Goal: Connect with others: Connect with other users

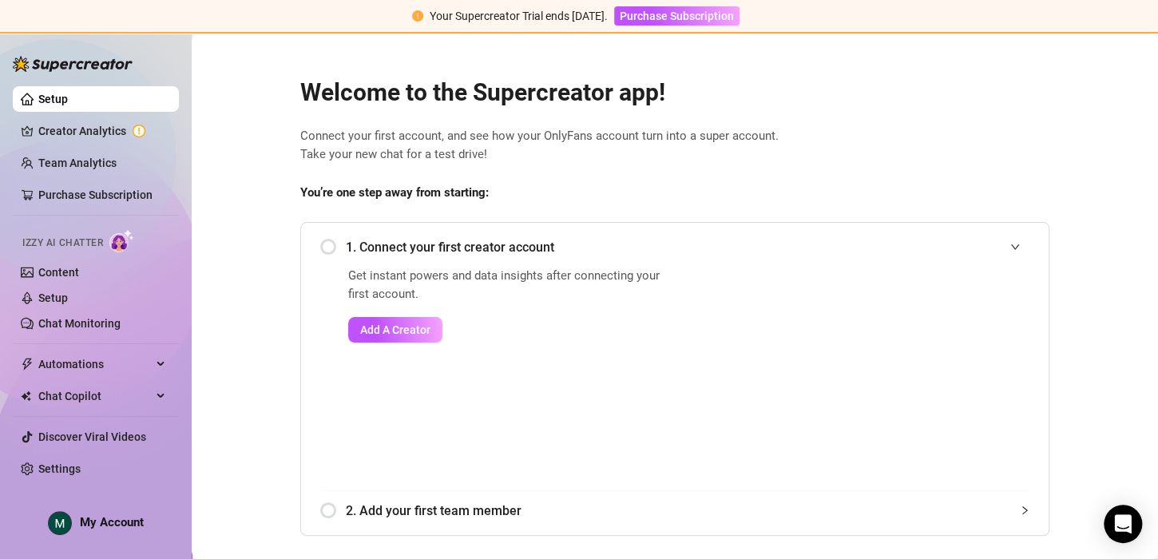
click at [323, 248] on div "1. Connect your first creator account" at bounding box center [674, 247] width 709 height 39
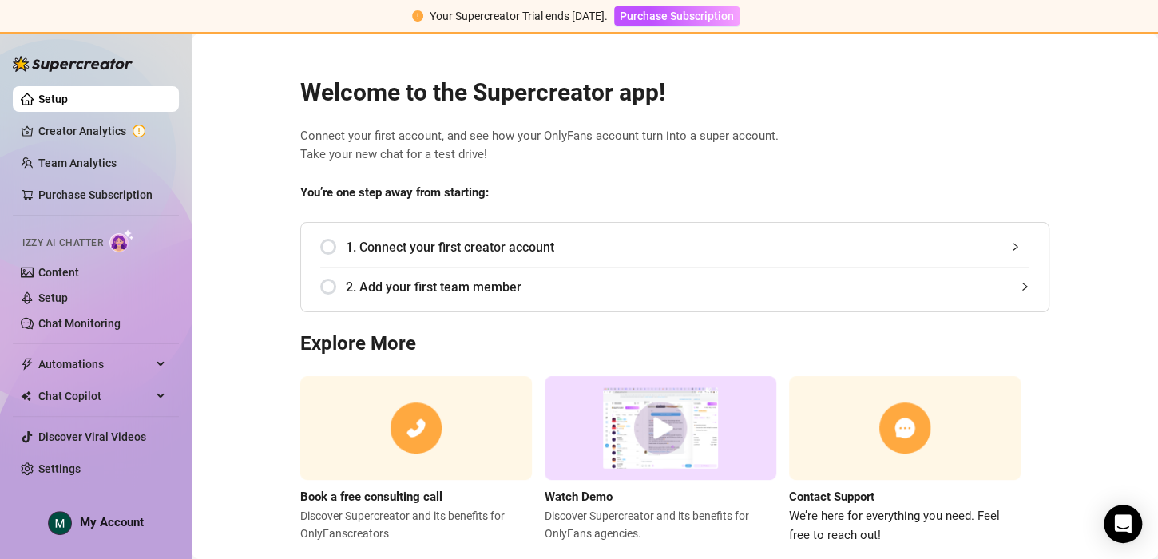
click at [322, 252] on div "1. Connect your first creator account" at bounding box center [674, 247] width 709 height 39
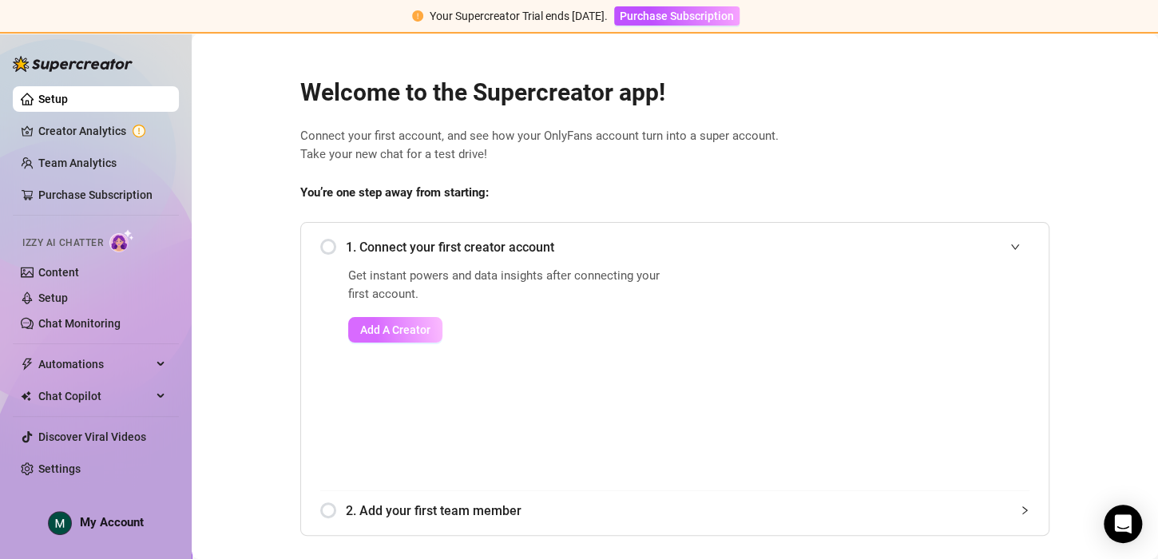
click at [392, 337] on button "Add A Creator" at bounding box center [395, 330] width 94 height 26
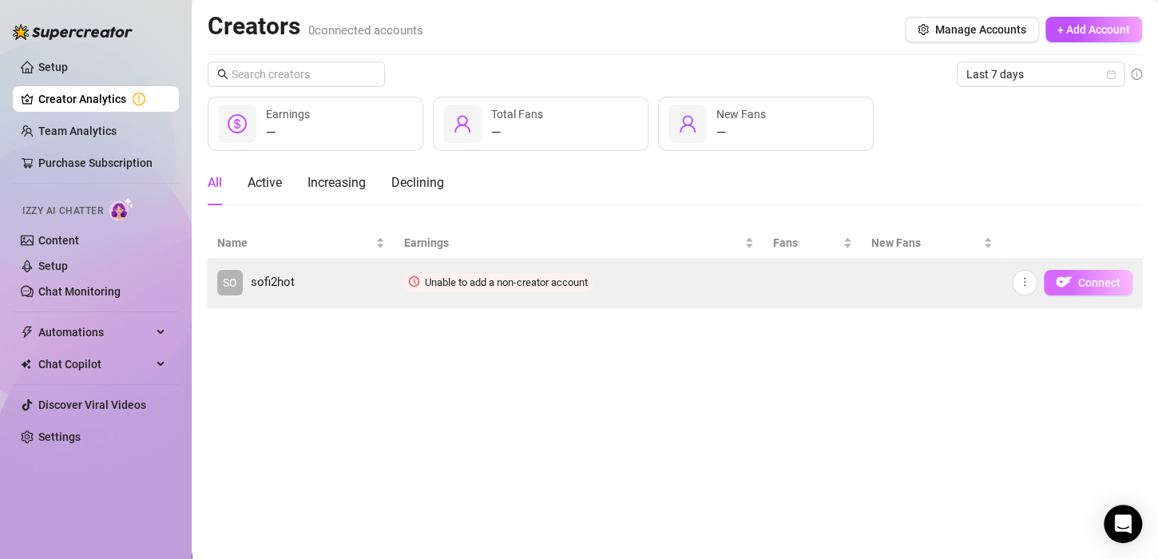
click at [1074, 279] on button "Connect" at bounding box center [1088, 283] width 89 height 26
click at [1082, 289] on button "Connect" at bounding box center [1088, 283] width 89 height 26
